Goal: Task Accomplishment & Management: Manage account settings

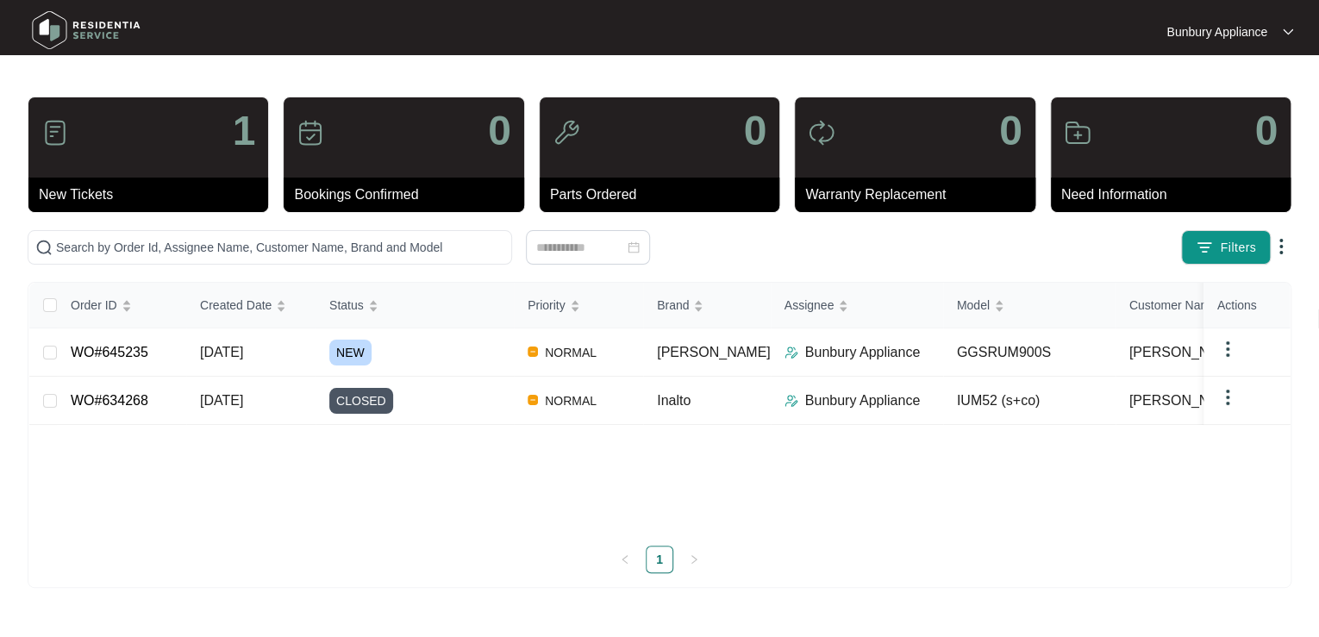
click at [92, 172] on div "1" at bounding box center [148, 137] width 240 height 80
click at [137, 348] on link "WO#645235" at bounding box center [110, 352] width 78 height 15
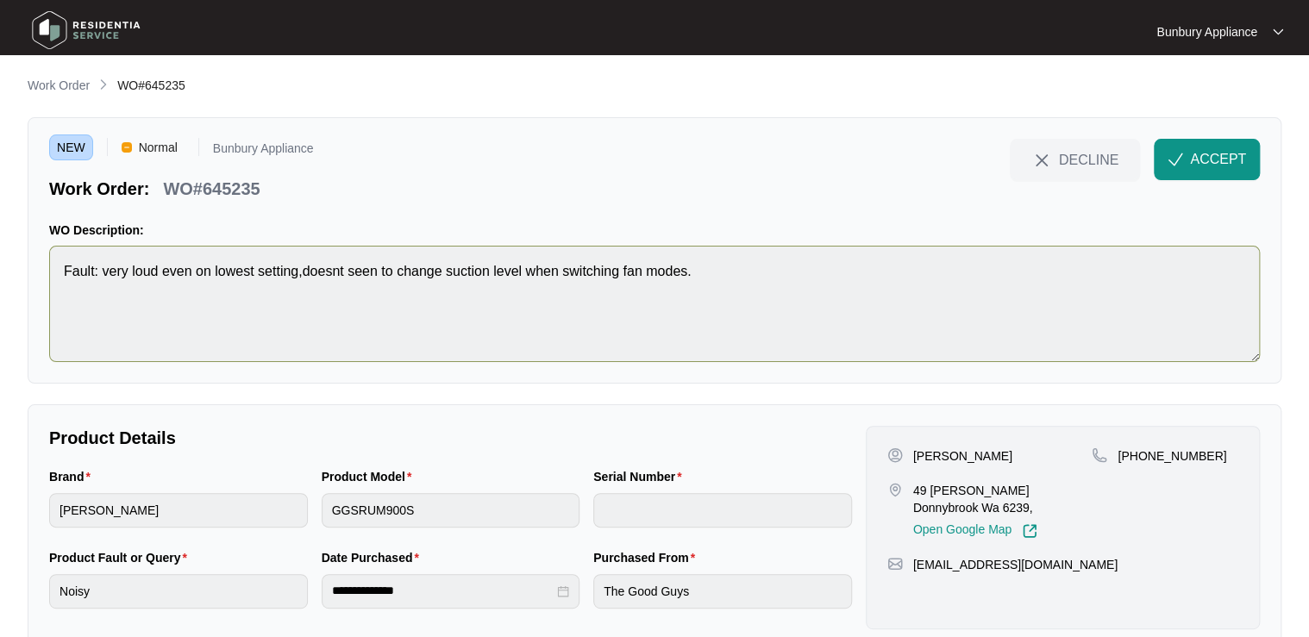
scroll to position [40, 0]
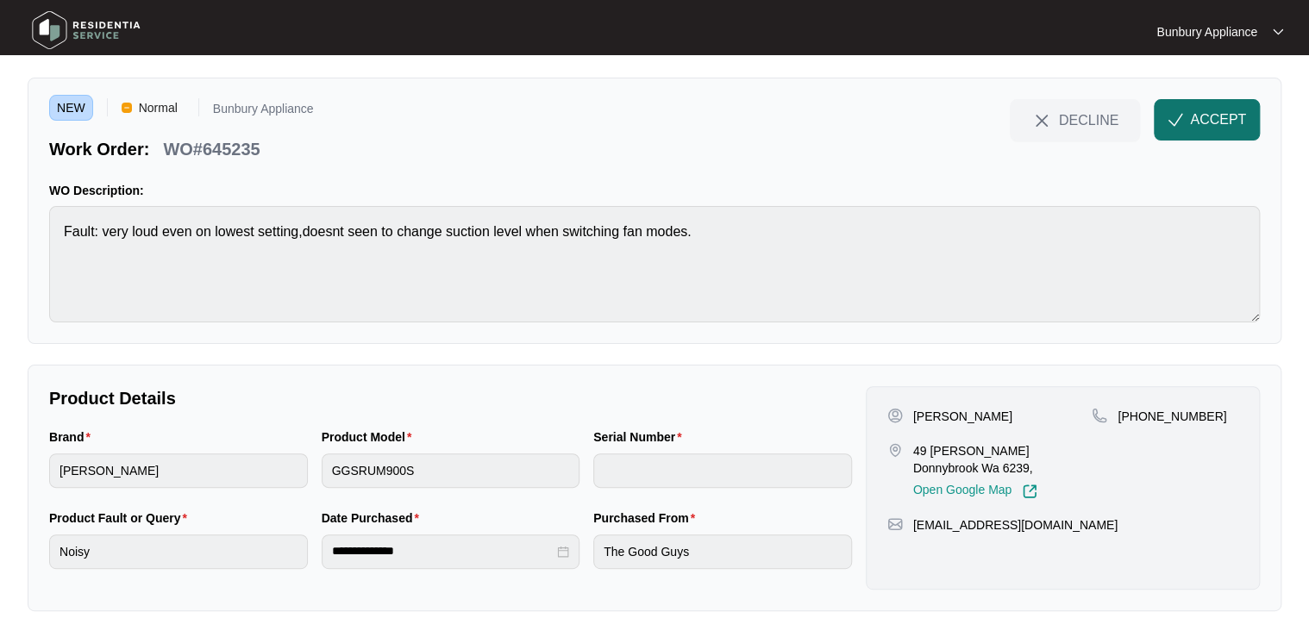
click at [1209, 128] on span "ACCEPT" at bounding box center [1218, 119] width 56 height 21
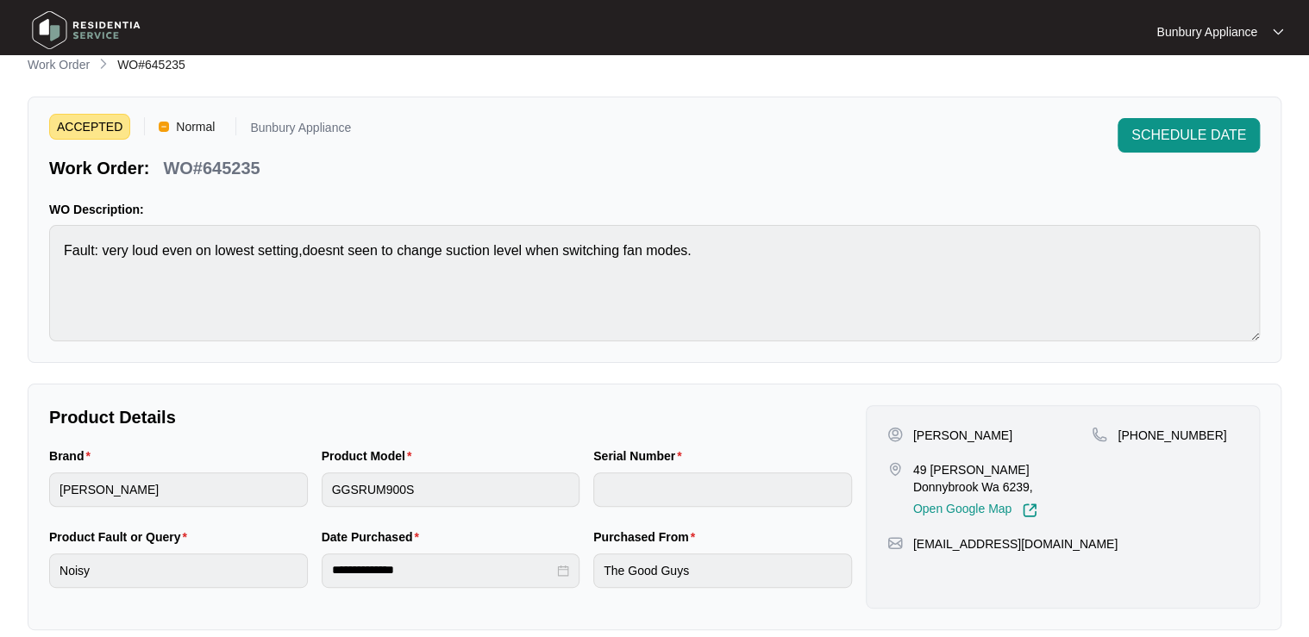
scroll to position [0, 0]
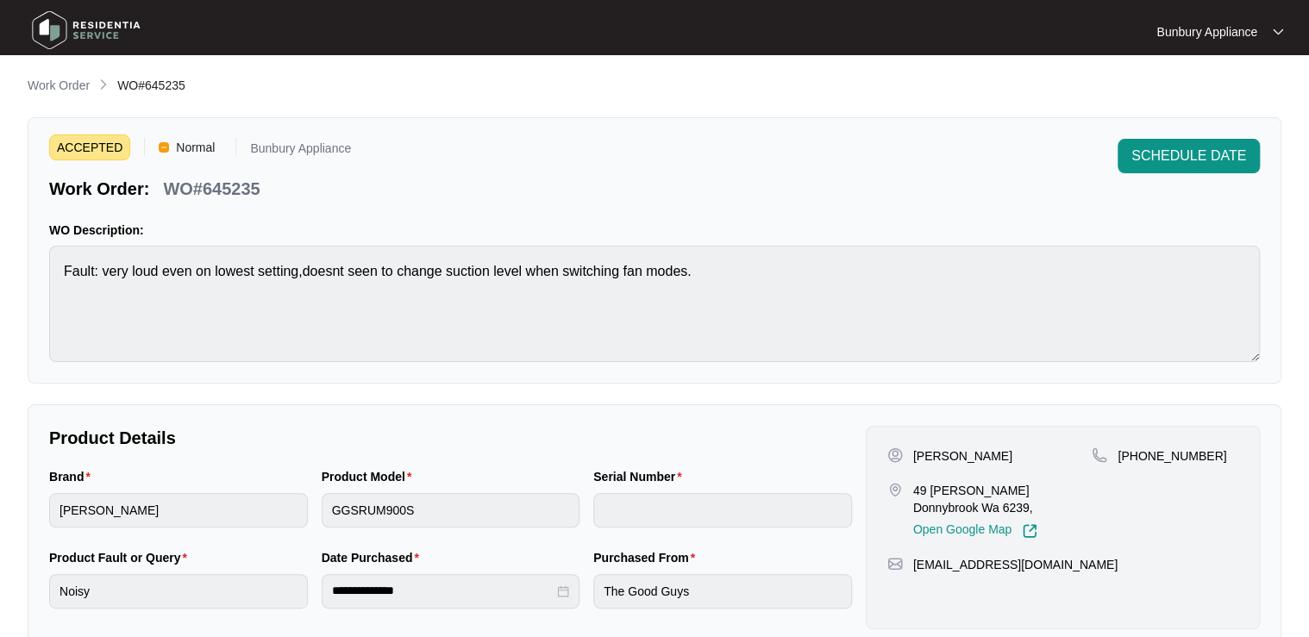
click at [159, 143] on img at bounding box center [164, 147] width 10 height 10
click at [159, 147] on img at bounding box center [164, 147] width 10 height 10
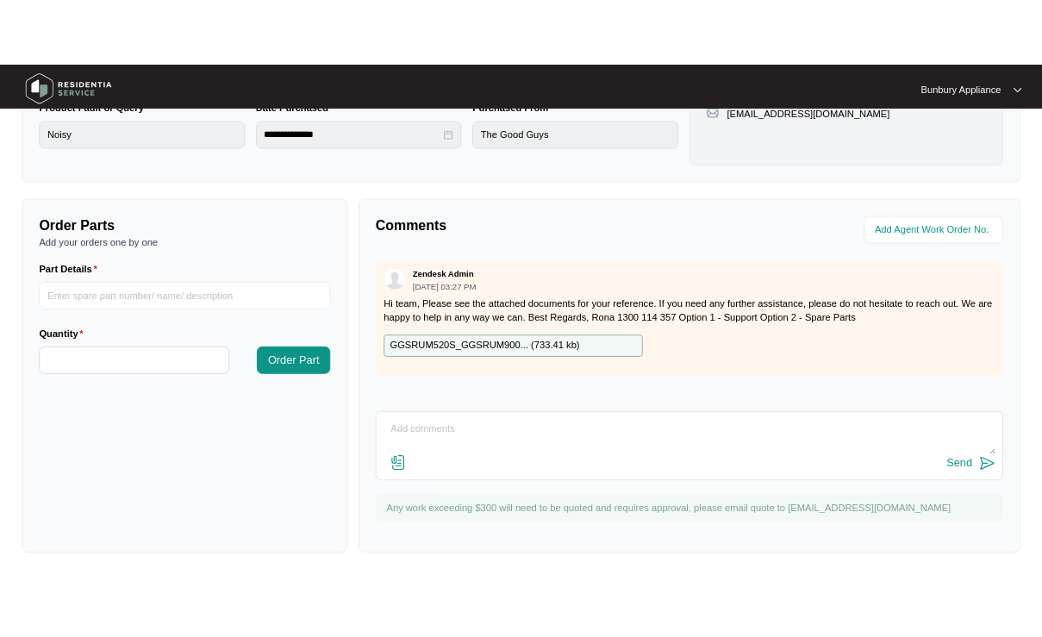
scroll to position [503, 0]
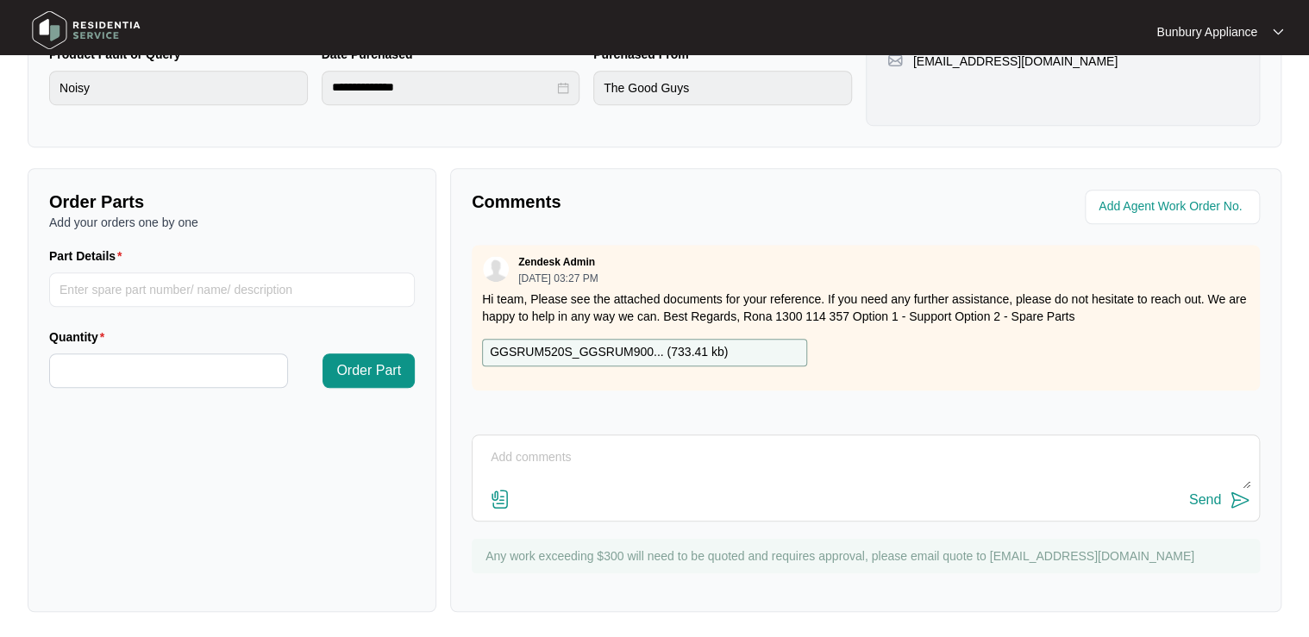
click at [500, 497] on img at bounding box center [500, 499] width 21 height 21
click at [0, 0] on input "file" at bounding box center [0, 0] width 0 height 0
click at [555, 348] on p "GGSRUM520S_GGSRUM900... ( 733.41 kb )" at bounding box center [609, 352] width 238 height 19
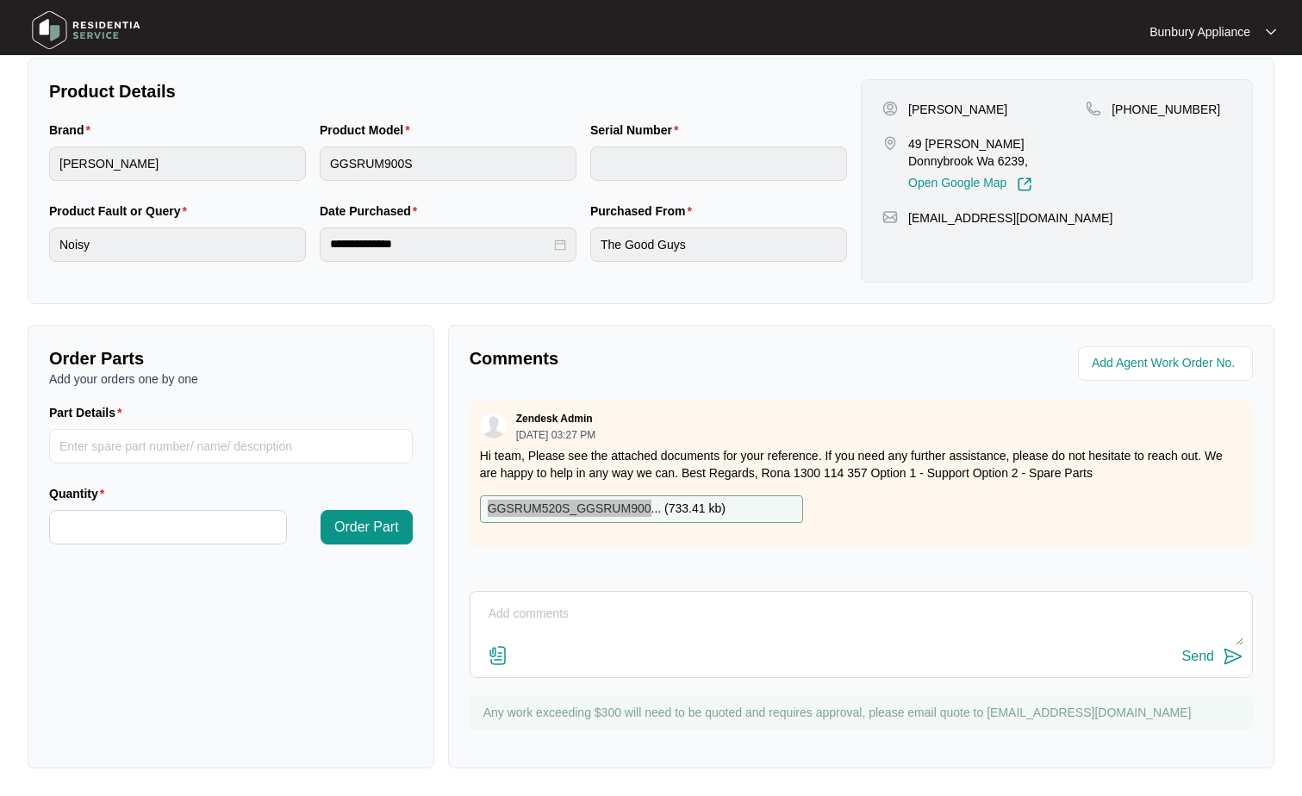
scroll to position [0, 0]
